Goal: Task Accomplishment & Management: Use online tool/utility

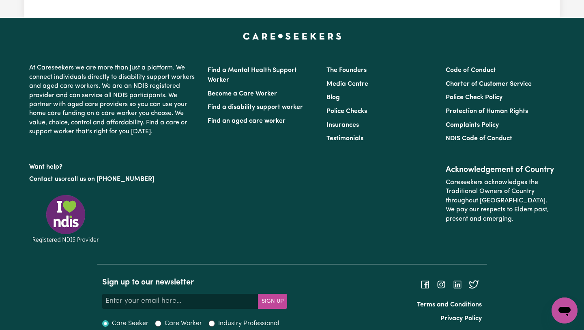
scroll to position [241, 0]
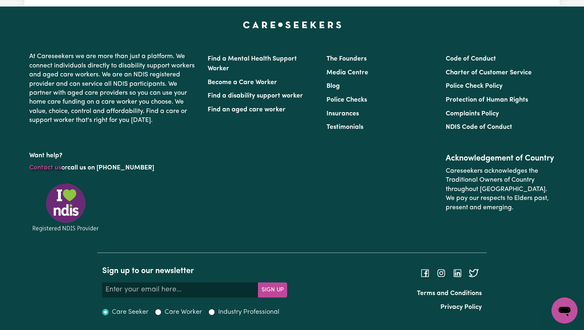
click at [58, 168] on link "Contact us" at bounding box center [45, 167] width 32 height 6
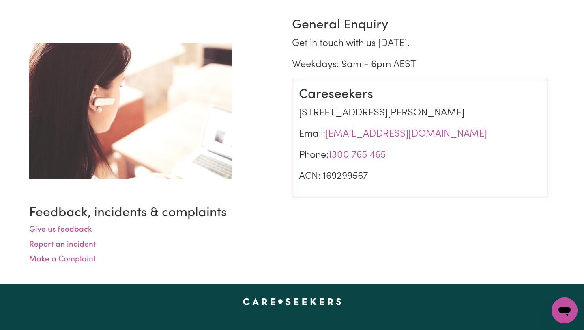
scroll to position [80, 0]
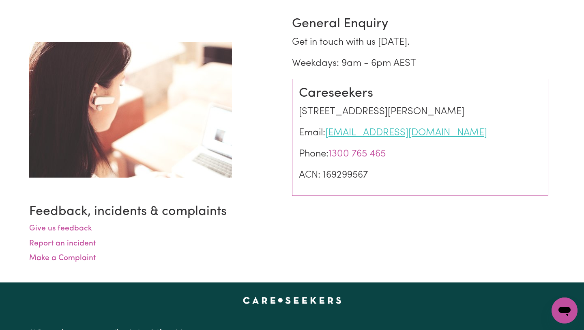
click at [403, 134] on link "info@careseekers.com.au" at bounding box center [406, 133] width 162 height 10
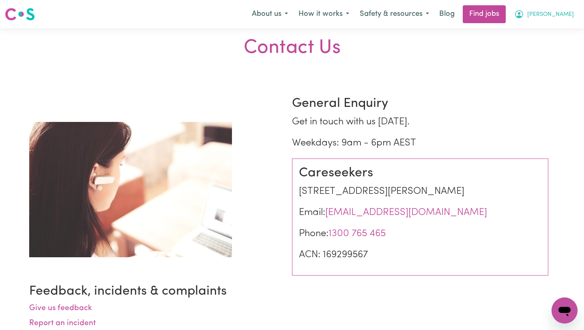
click at [566, 19] on span "[PERSON_NAME]" at bounding box center [551, 14] width 47 height 9
click at [553, 30] on link "My Account" at bounding box center [547, 31] width 64 height 15
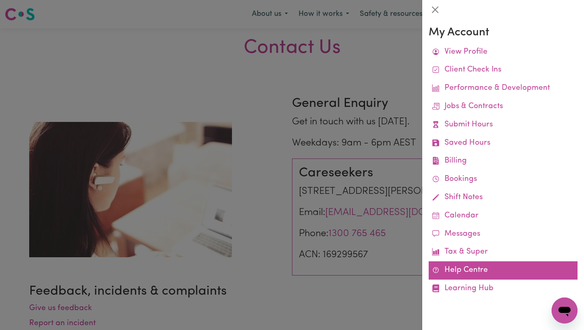
click at [463, 267] on link "Help Centre" at bounding box center [503, 270] width 149 height 18
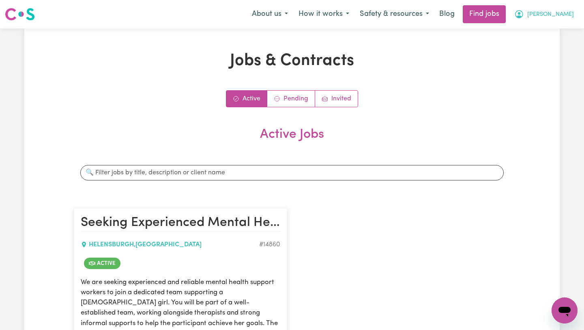
click at [523, 16] on icon "My Account" at bounding box center [519, 14] width 8 height 8
click at [542, 30] on link "My Account" at bounding box center [547, 31] width 64 height 15
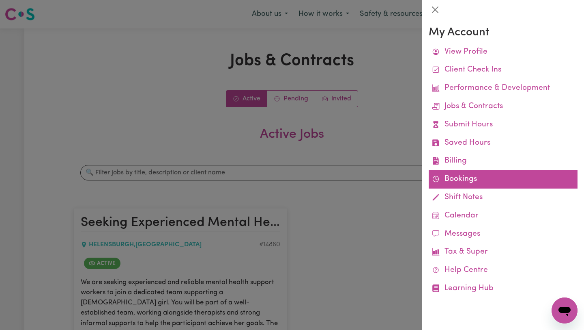
click at [456, 175] on link "Bookings" at bounding box center [503, 179] width 149 height 18
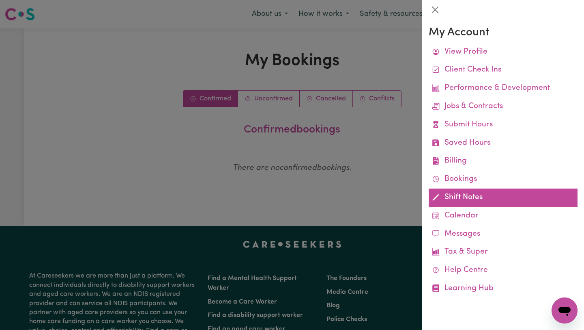
click at [467, 201] on link "Shift Notes" at bounding box center [503, 197] width 149 height 18
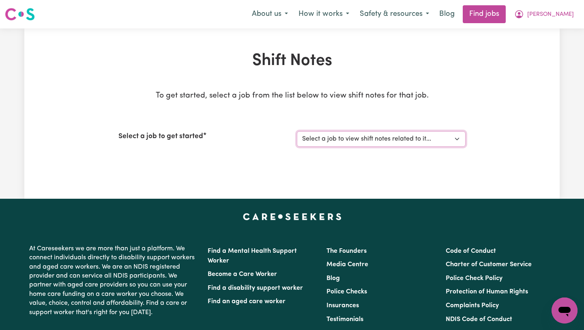
click at [410, 140] on select "Select a job to view shift notes related to it... [[PERSON_NAME] (Rayne) Kalie]…" at bounding box center [381, 138] width 169 height 15
select select "14860"
click at [297, 131] on select "Select a job to view shift notes related to it... [[PERSON_NAME] (Rayne) Kalie]…" at bounding box center [381, 138] width 169 height 15
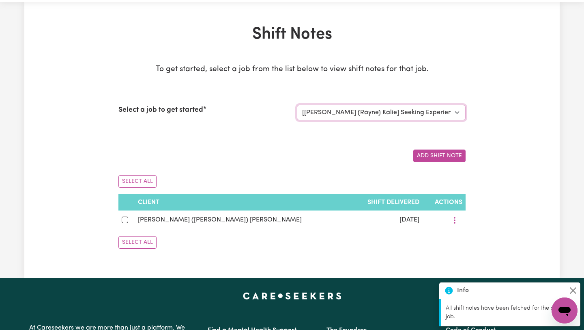
scroll to position [27, 0]
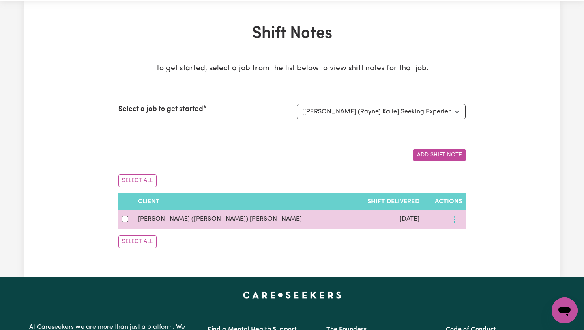
click at [458, 217] on button "More options" at bounding box center [454, 219] width 15 height 13
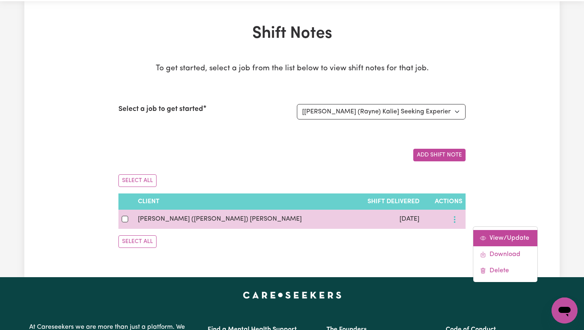
click at [490, 235] on span "View/Update" at bounding box center [510, 238] width 40 height 6
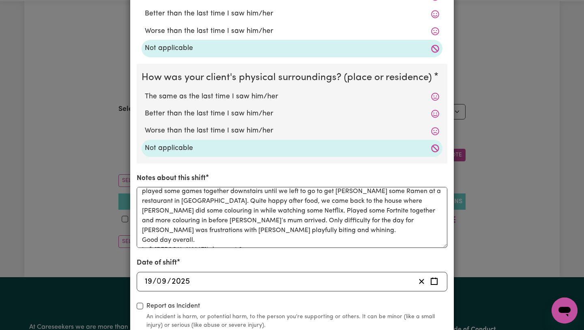
scroll to position [236, 0]
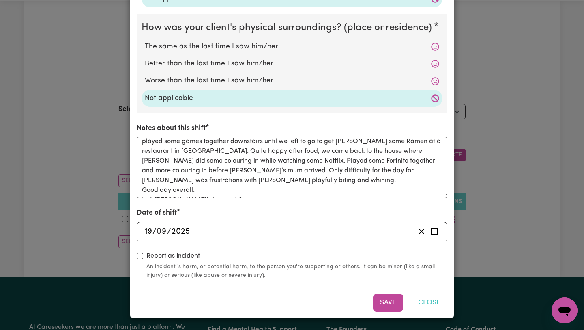
click at [433, 298] on button "Close" at bounding box center [429, 302] width 36 height 18
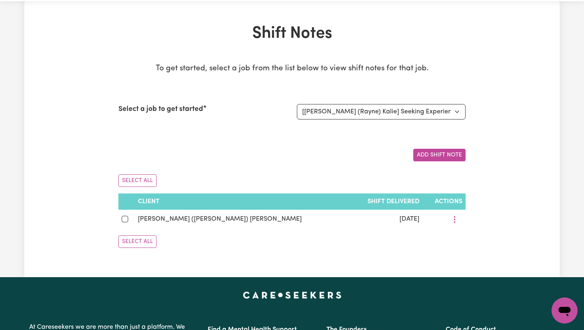
scroll to position [0, 0]
click at [493, 233] on div "Shift Notes To get started, select a job from the list below to view shift note…" at bounding box center [292, 139] width 536 height 230
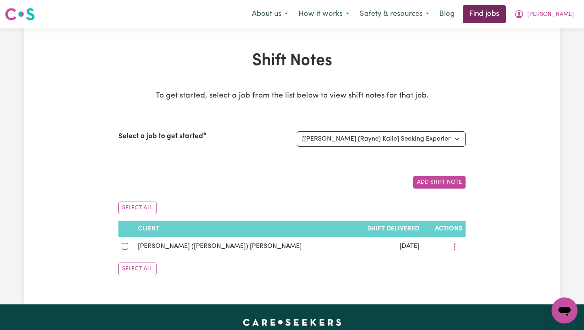
click at [506, 14] on link "Find jobs" at bounding box center [484, 14] width 43 height 18
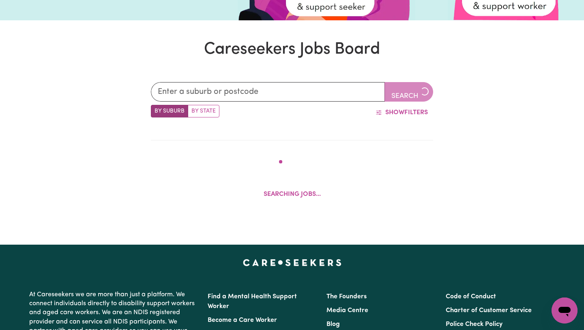
scroll to position [197, 0]
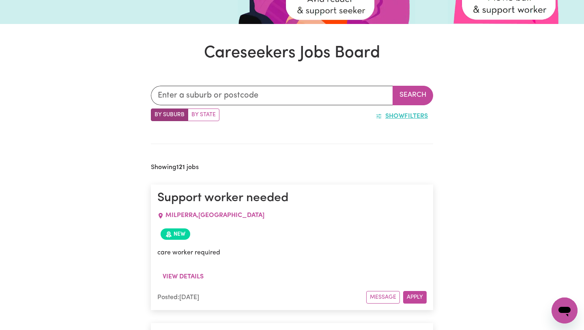
click at [414, 120] on button "Show Filters" at bounding box center [401, 115] width 63 height 15
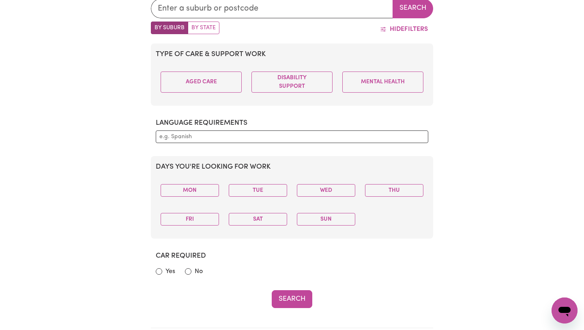
scroll to position [285, 0]
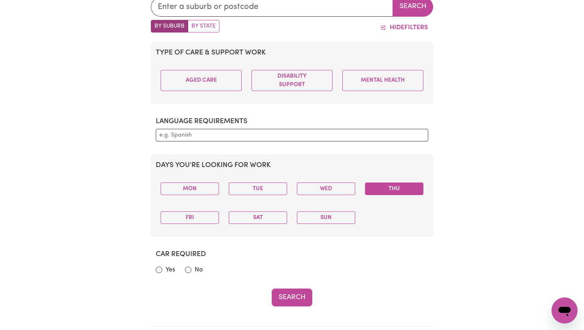
click at [392, 190] on button "Thu" at bounding box center [394, 188] width 58 height 13
click at [161, 268] on input "Yes" at bounding box center [159, 269] width 6 height 6
radio input "true"
click at [300, 298] on button "Search" at bounding box center [292, 297] width 41 height 18
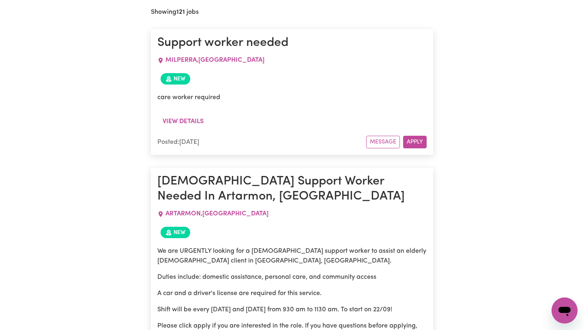
scroll to position [656, 0]
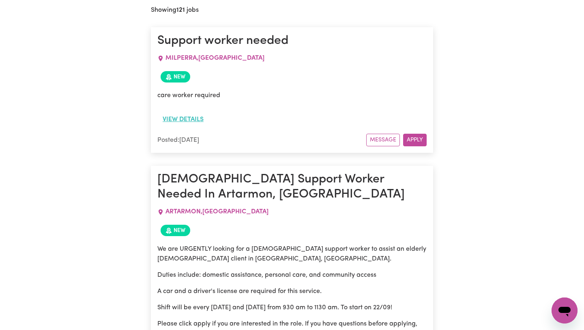
click at [196, 117] on button "View details" at bounding box center [183, 119] width 52 height 15
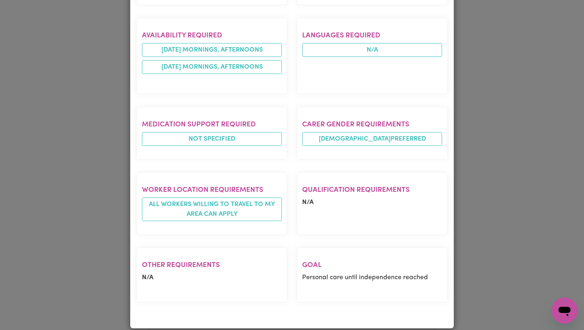
scroll to position [240, 0]
click at [40, 159] on div "Job Details Support worker needed MILPERRA , [GEOGRAPHIC_DATA] Posted by: Clien…" at bounding box center [292, 165] width 584 height 330
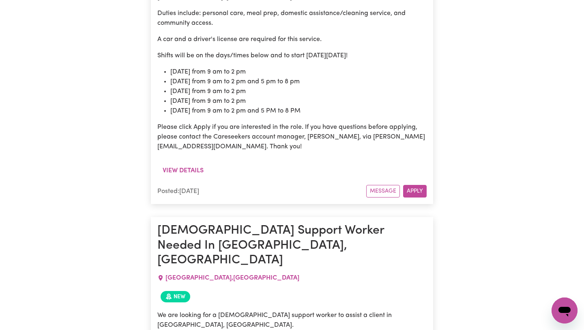
scroll to position [4396, 0]
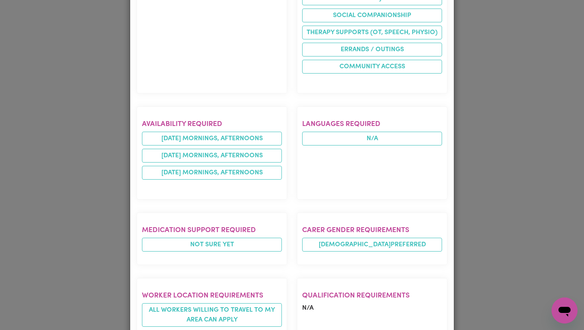
scroll to position [550, 0]
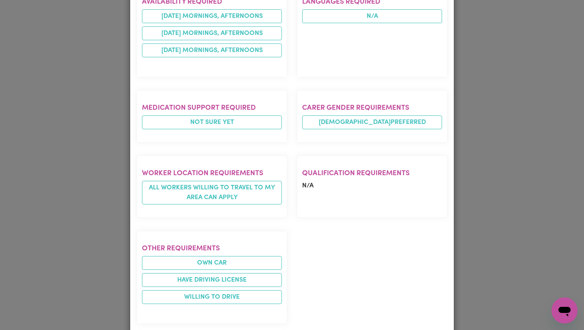
click at [94, 187] on div "Job Details [DEMOGRAPHIC_DATA] Support Worker Needed In [GEOGRAPHIC_DATA], [GEO…" at bounding box center [292, 165] width 584 height 330
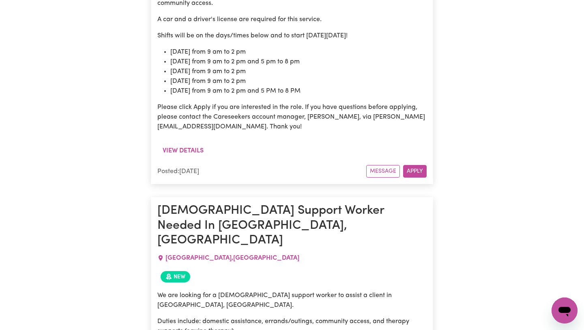
scroll to position [4416, 0]
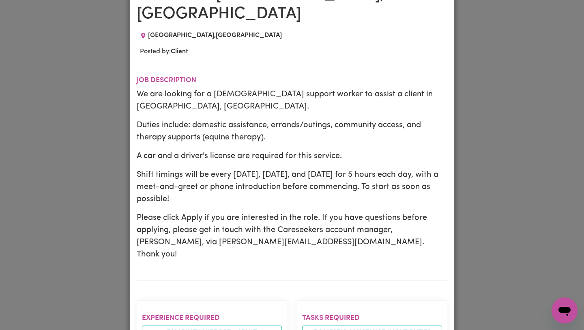
scroll to position [0, 0]
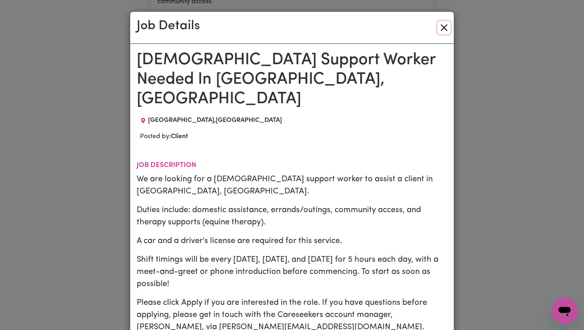
click at [442, 31] on button "Close" at bounding box center [444, 27] width 13 height 13
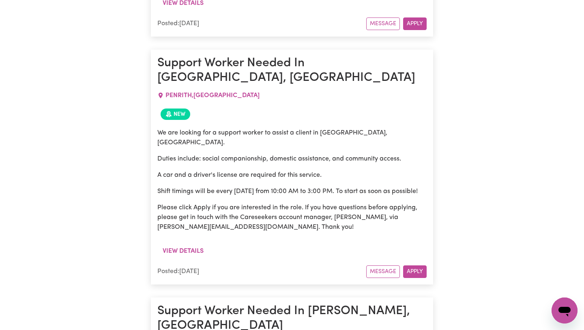
scroll to position [7604, 0]
